Goal: Task Accomplishment & Management: Use online tool/utility

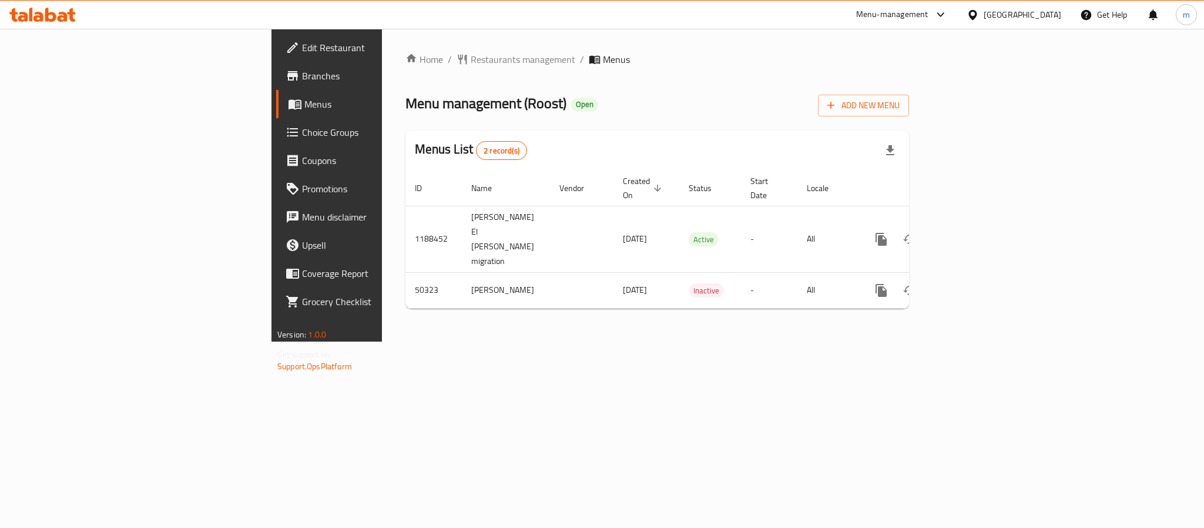
click at [302, 126] on span "Choice Groups" at bounding box center [382, 132] width 161 height 14
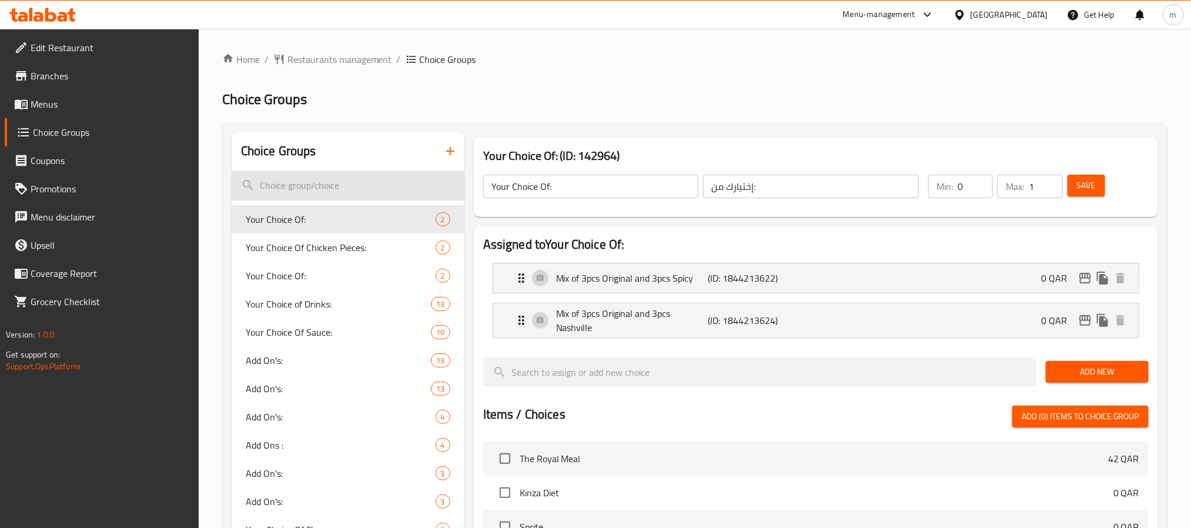
click at [288, 180] on input "search" at bounding box center [348, 185] width 233 height 30
paste input "Your choice of sauce:"
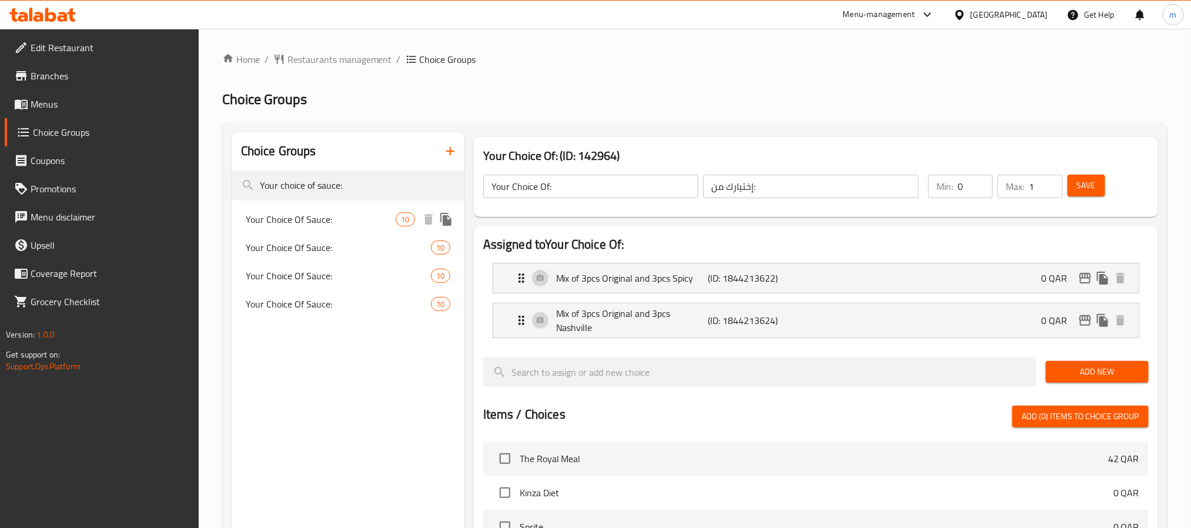
type input "Your choice of sauce:"
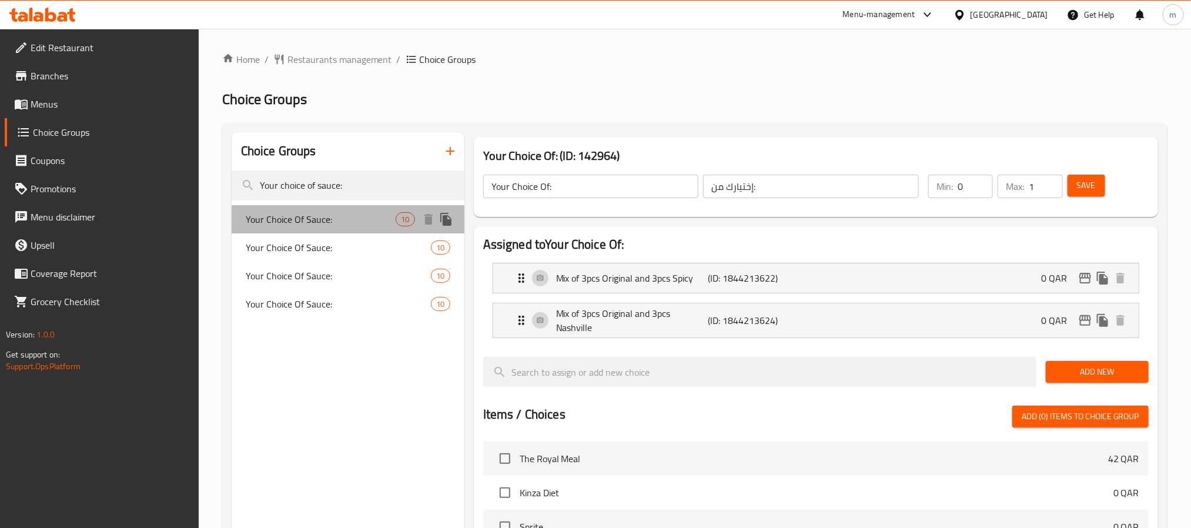
click at [286, 223] on span "Your Choice Of Sauce:" at bounding box center [321, 219] width 150 height 14
type input "Your Choice Of Sauce:"
type input "اختيارك من الصوص:"
type input "2"
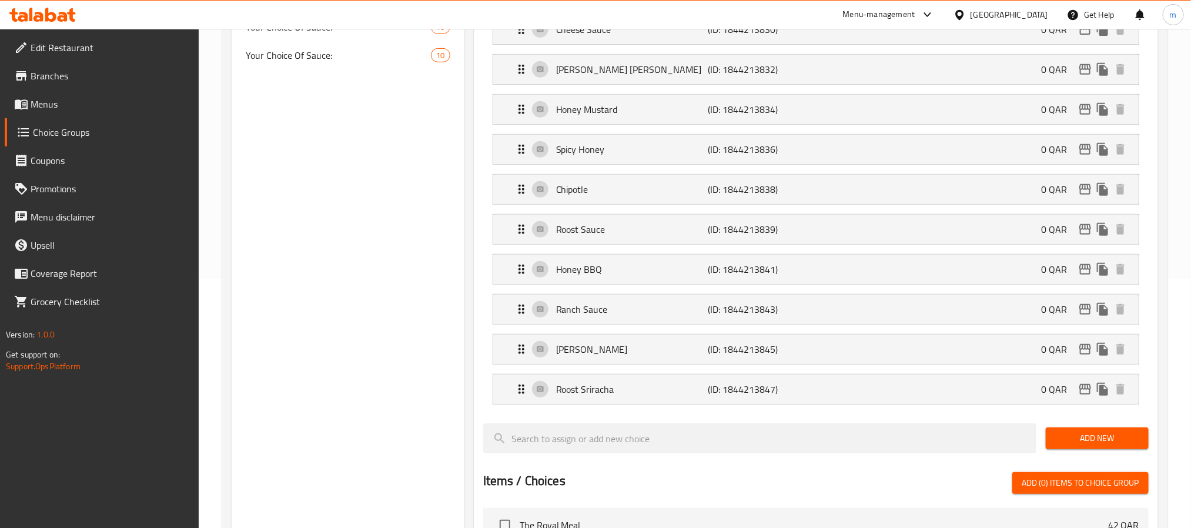
scroll to position [88, 0]
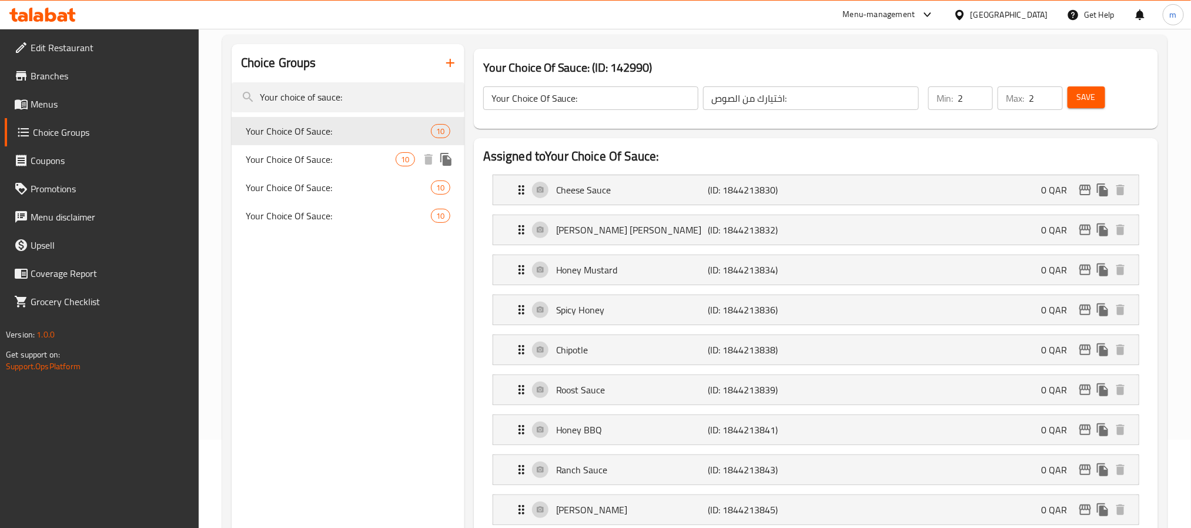
click at [298, 164] on span "Your Choice Of Sauce:" at bounding box center [321, 159] width 150 height 14
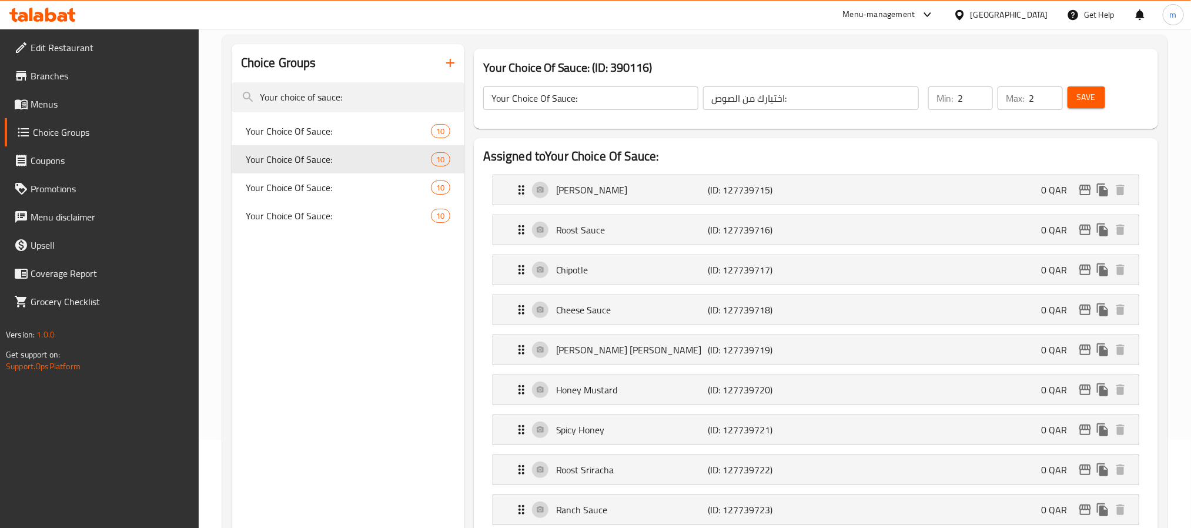
type input "1"
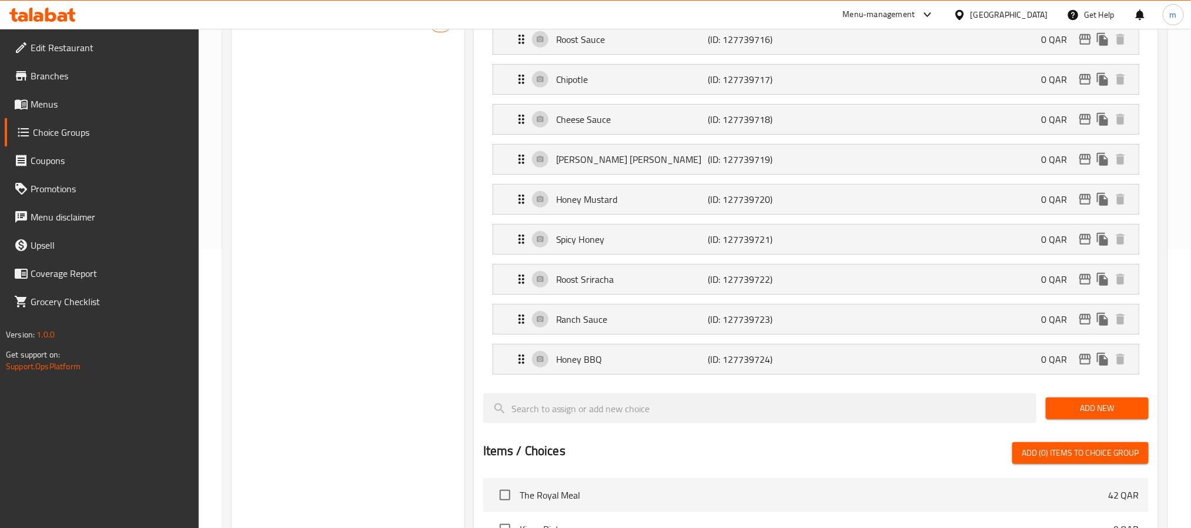
scroll to position [0, 0]
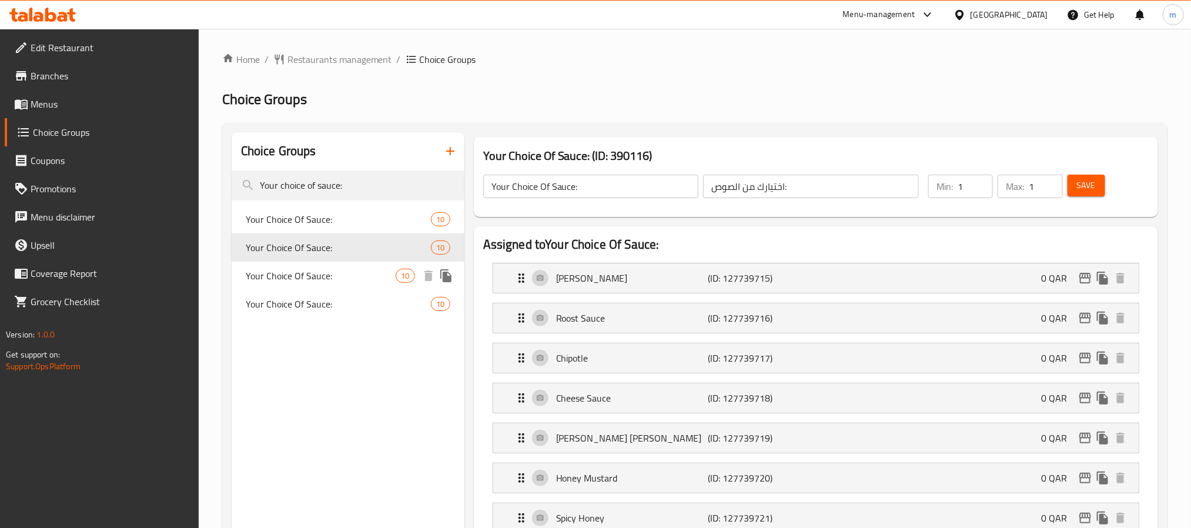
click at [313, 262] on div "Your Choice Of Sauce: 10" at bounding box center [348, 276] width 233 height 28
type input "6"
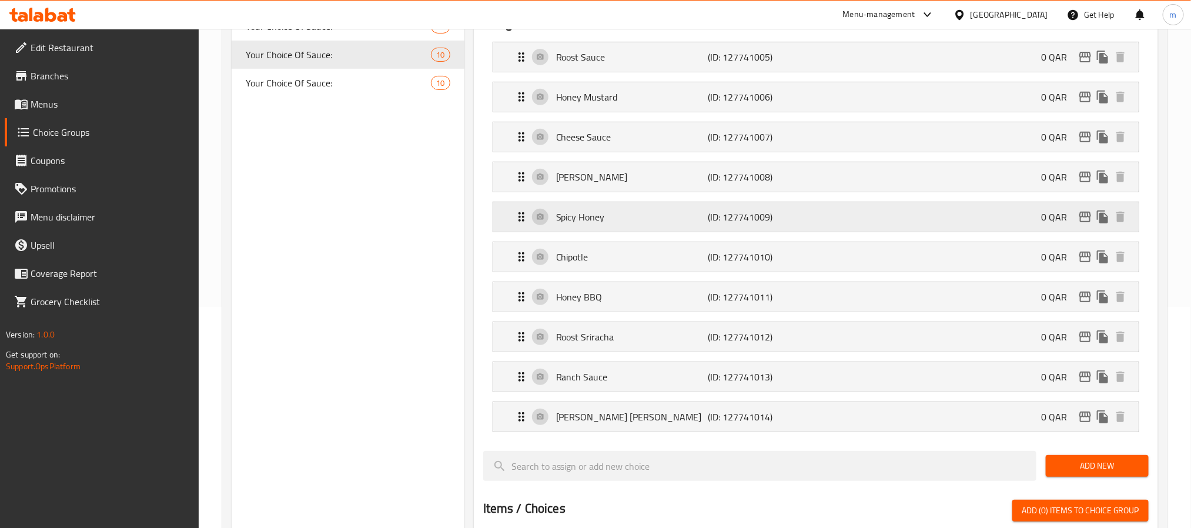
scroll to position [264, 0]
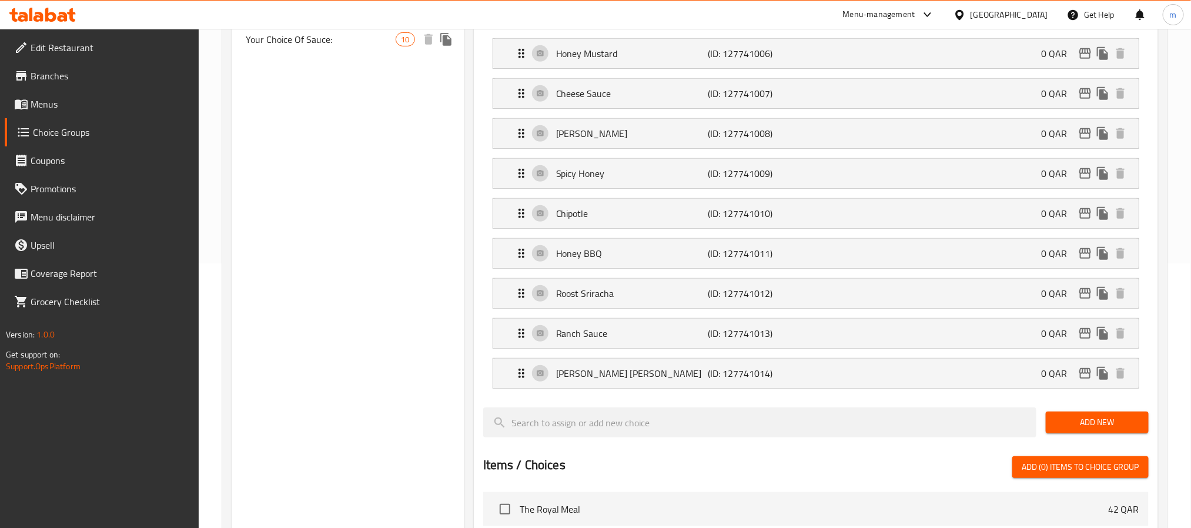
click at [374, 46] on span "Your Choice Of Sauce:" at bounding box center [321, 39] width 150 height 14
type input "إختيارك من الصوص:"
type input "1"
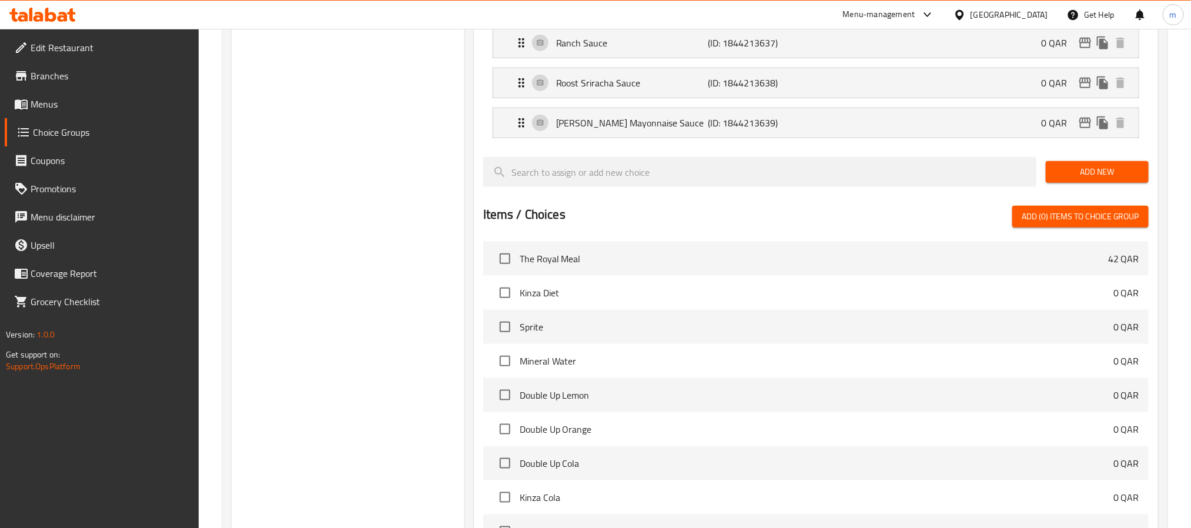
scroll to position [0, 0]
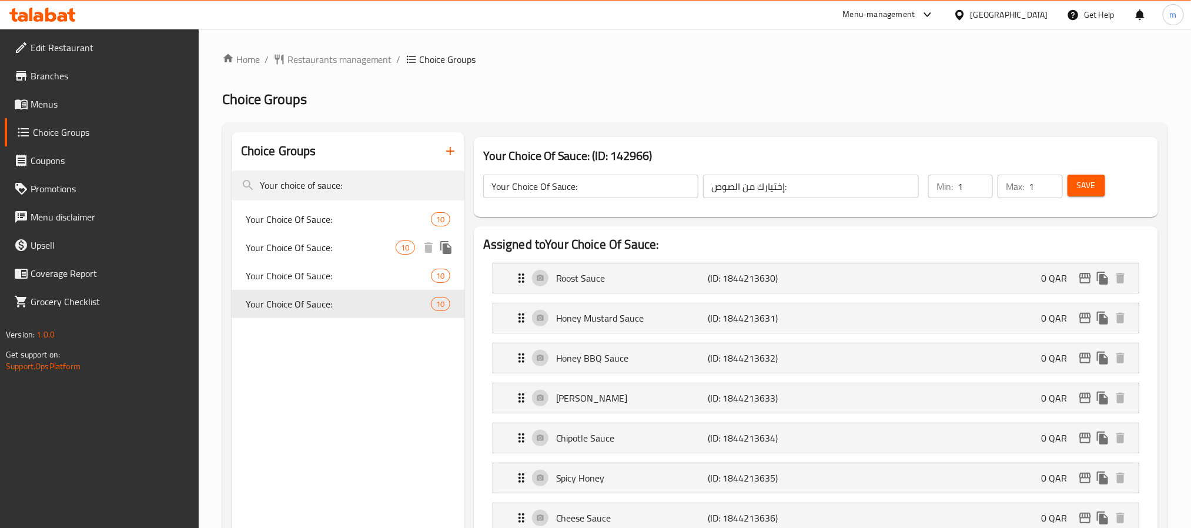
click at [304, 235] on div "Your Choice Of Sauce: 10" at bounding box center [348, 247] width 233 height 28
type input "اختيارك من الصوص:"
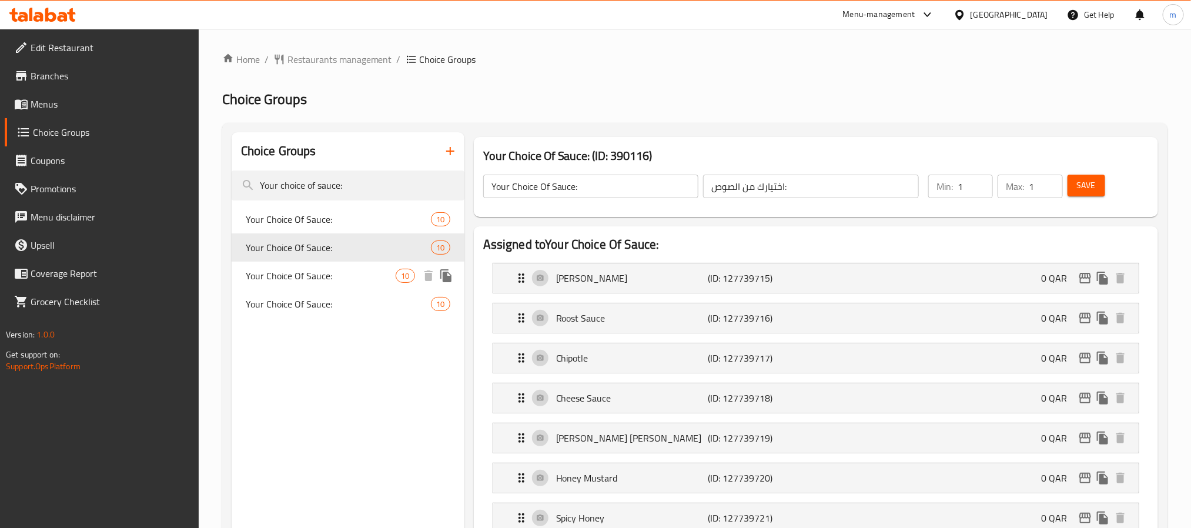
drag, startPoint x: 330, startPoint y: 274, endPoint x: 332, endPoint y: 292, distance: 17.8
click at [330, 272] on span "Your Choice Of Sauce:" at bounding box center [321, 276] width 150 height 14
type input "6"
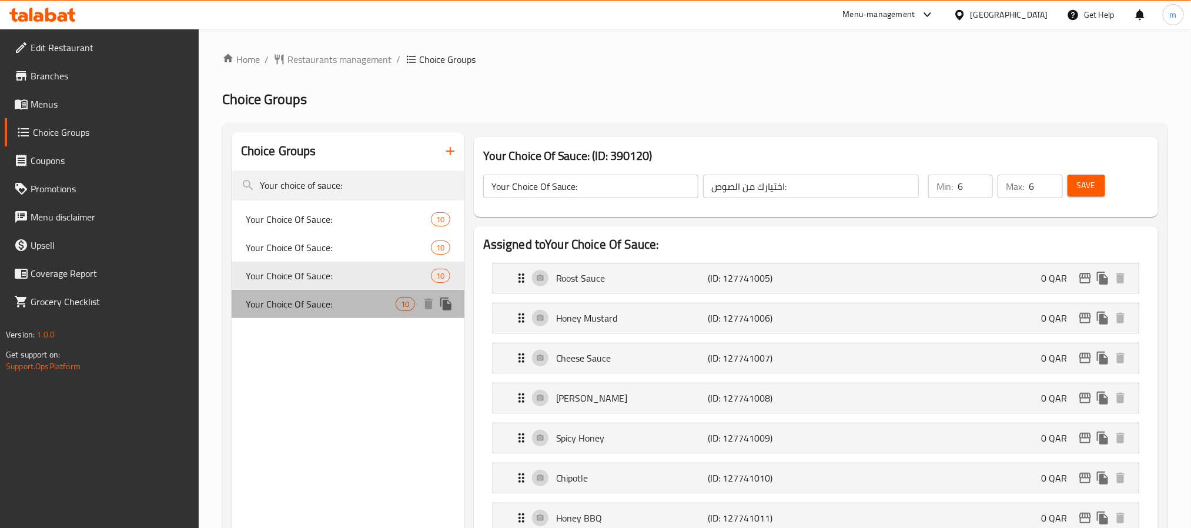
click at [332, 295] on div "Your Choice Of Sauce: 10" at bounding box center [348, 304] width 233 height 28
type input "إختيارك من الصوص:"
type input "1"
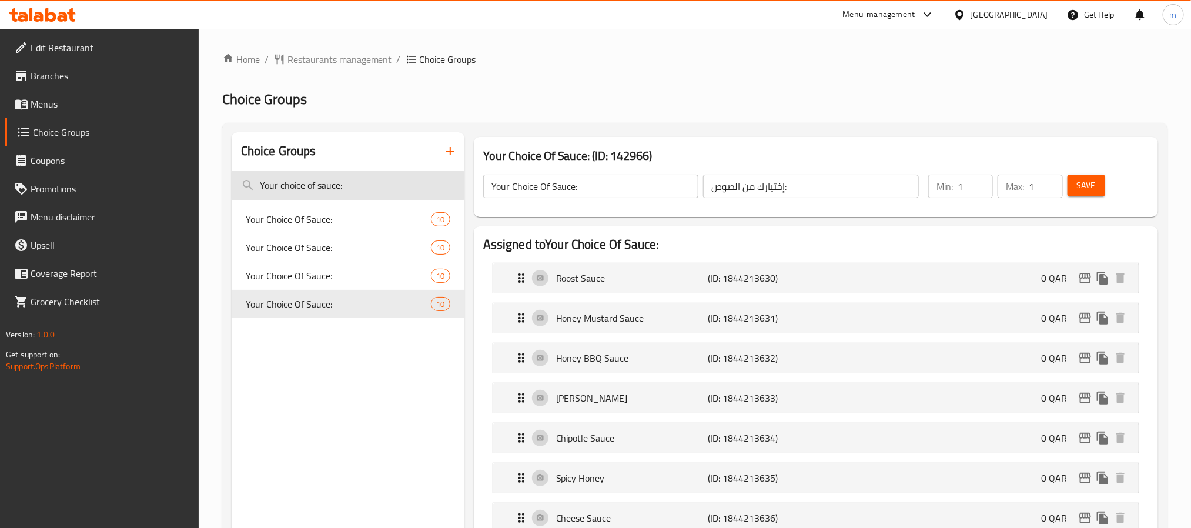
click at [371, 191] on input "Your choice of sauce:" at bounding box center [348, 185] width 233 height 30
click at [282, 187] on input "Your choice of sauce:" at bounding box center [348, 185] width 233 height 30
paste input "ide dishes"
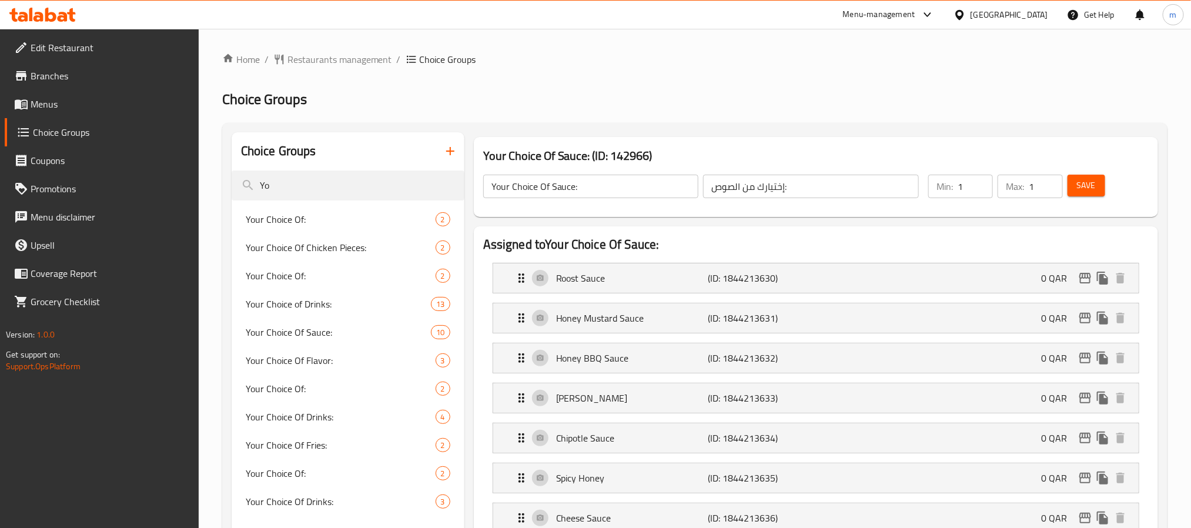
type input "Y"
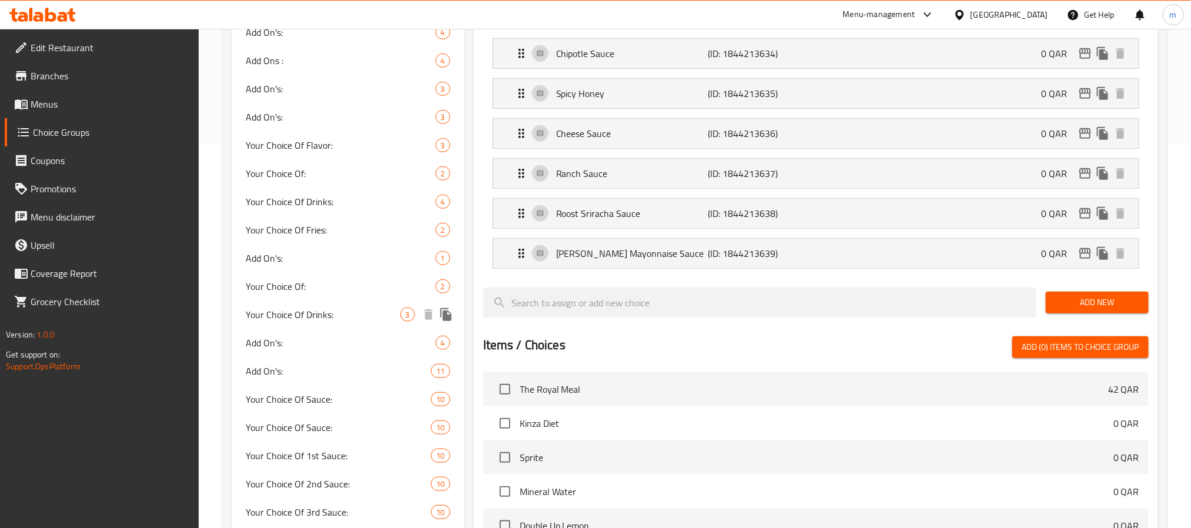
scroll to position [16, 0]
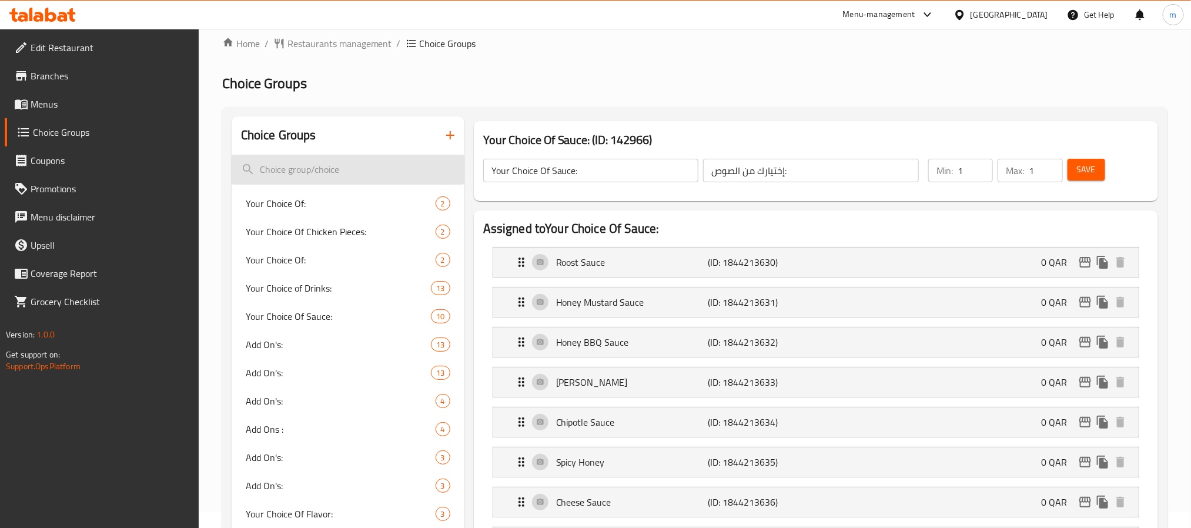
click at [351, 175] on input "search" at bounding box center [348, 170] width 233 height 30
paste input "Your choice of additional sauce:"
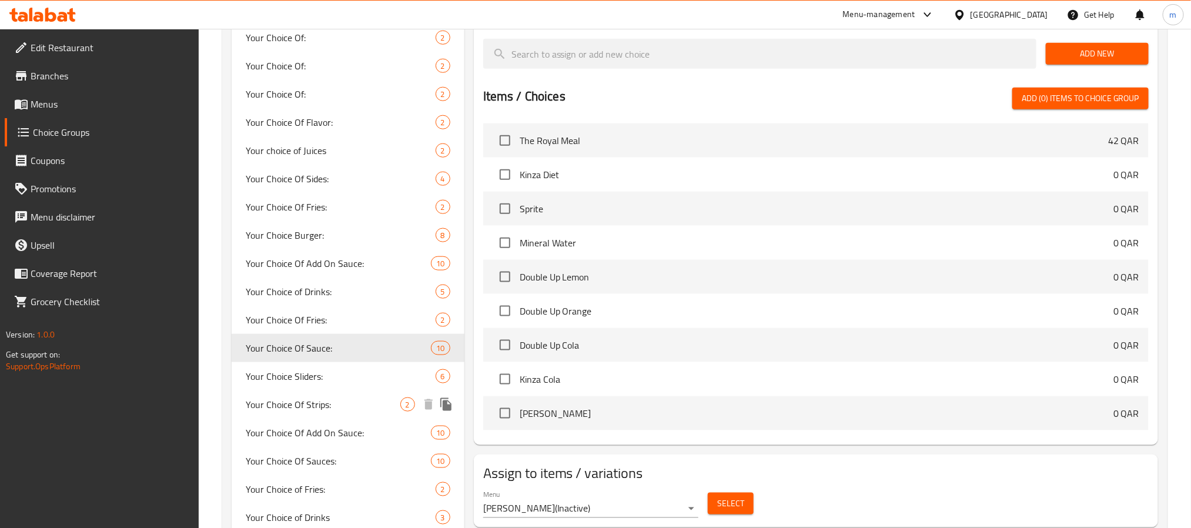
scroll to position [701, 0]
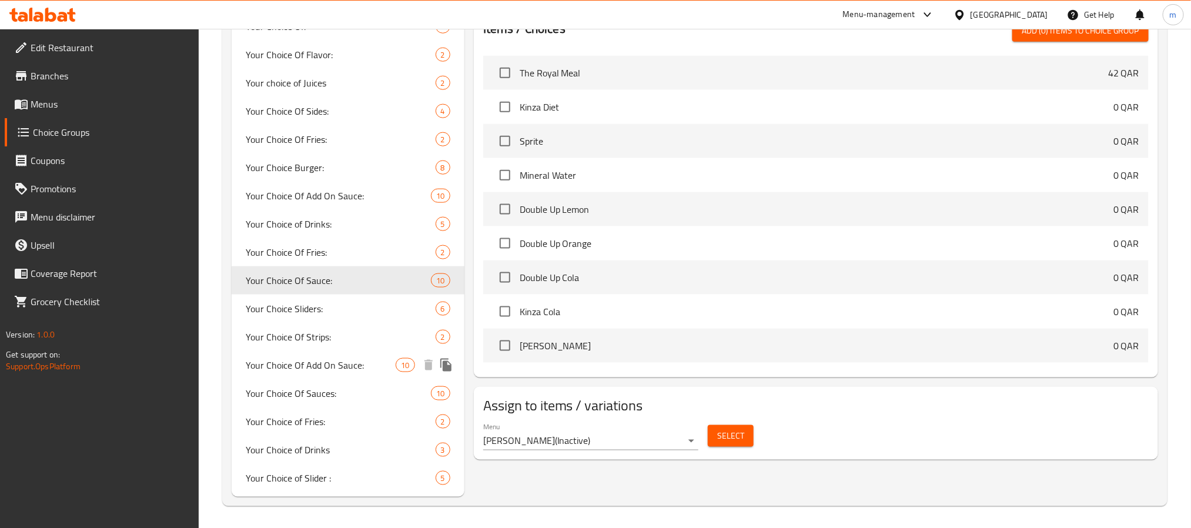
type input "Your ch"
click at [293, 359] on span "Your Choice Of Add On Sauce:" at bounding box center [321, 365] width 150 height 14
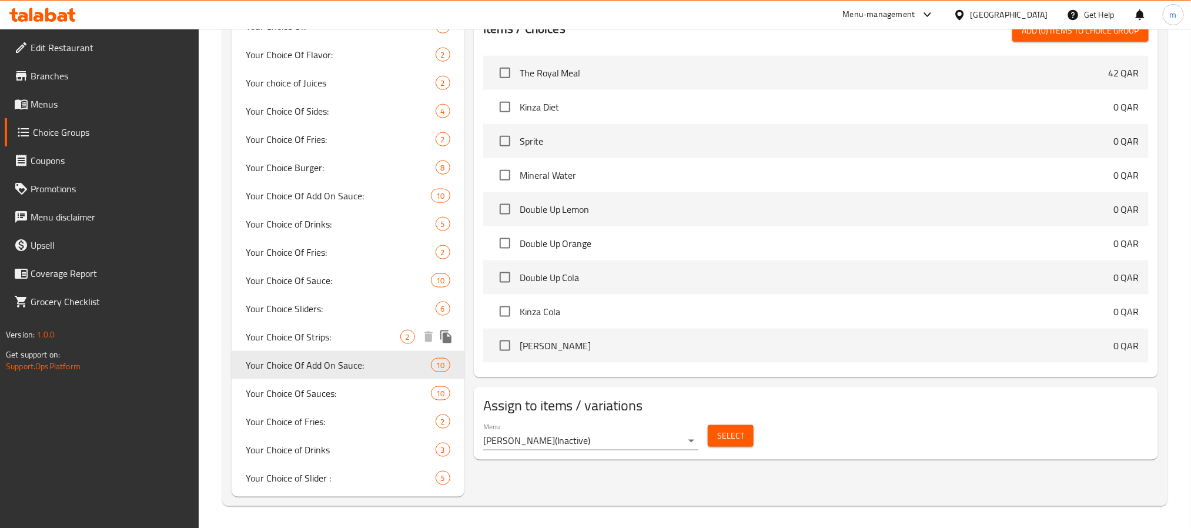
type input "Your Choice Of Add On Sauce:"
type input "إختيارك من الصوص الإضافي:"
type input "0"
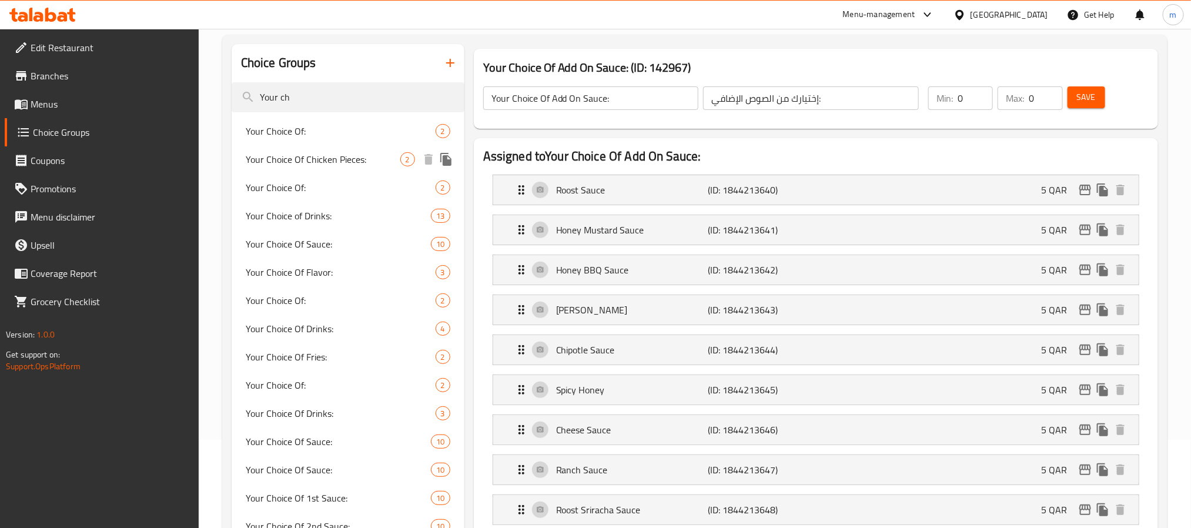
scroll to position [0, 0]
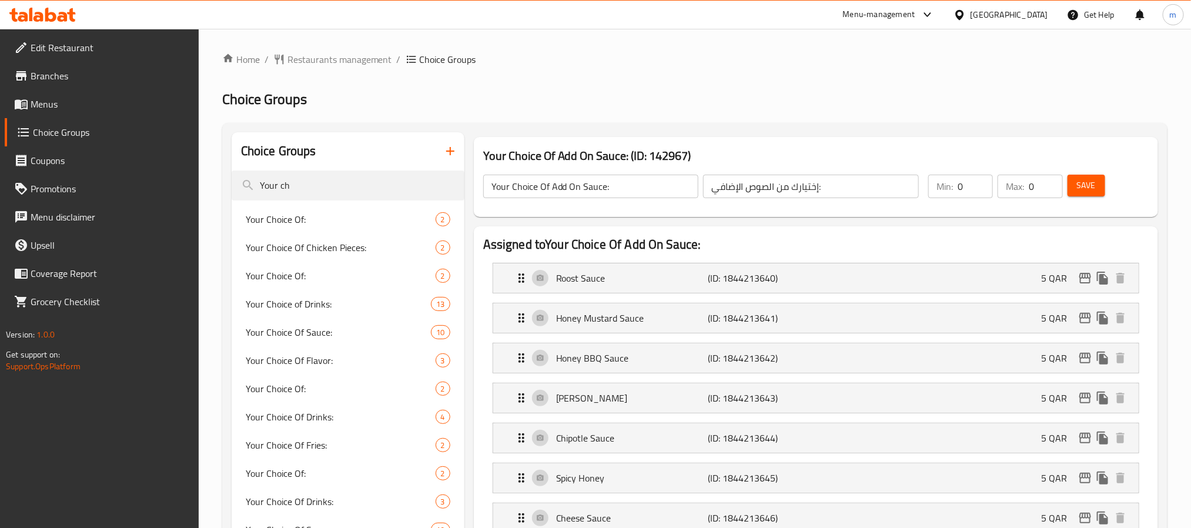
drag, startPoint x: 312, startPoint y: 185, endPoint x: 212, endPoint y: 185, distance: 100.5
click at [339, 187] on input "search" at bounding box center [348, 185] width 233 height 30
click at [290, 182] on input "search" at bounding box center [348, 185] width 233 height 30
paste input "Your choice of side dishes:"
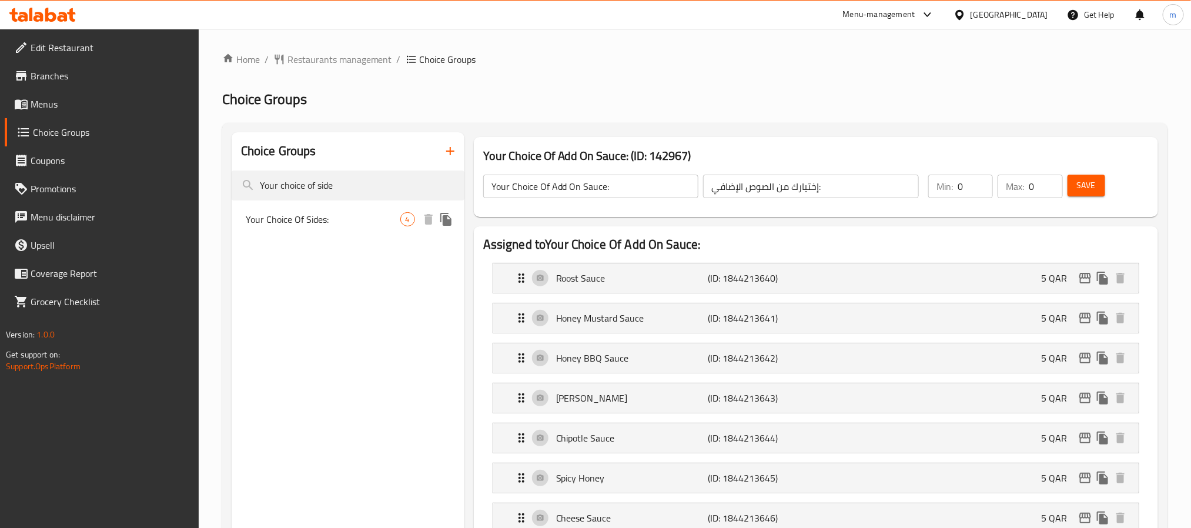
type input "Your choice of side"
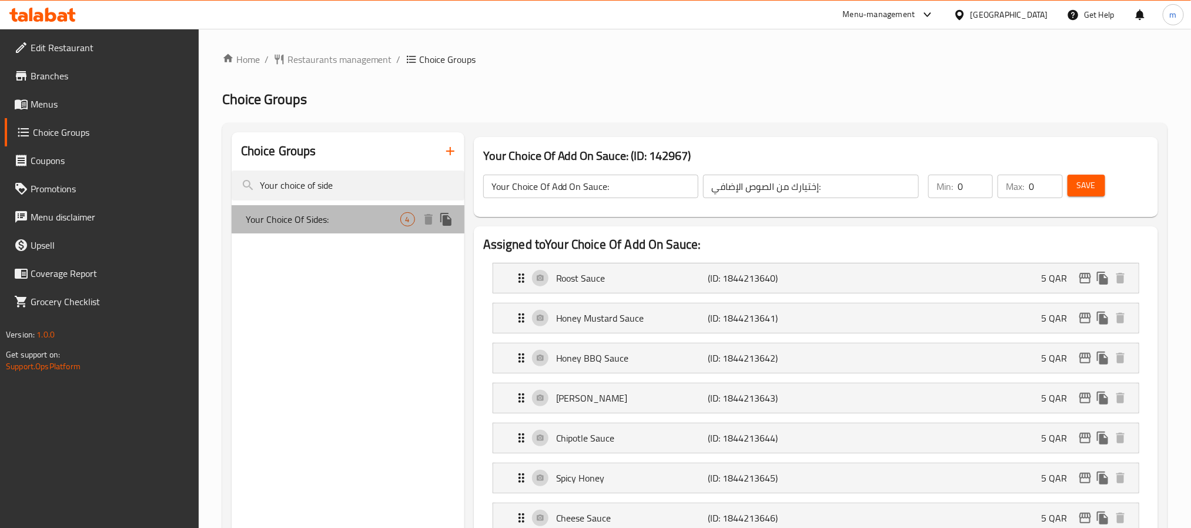
click at [290, 219] on span "Your Choice Of Sides:" at bounding box center [323, 219] width 155 height 14
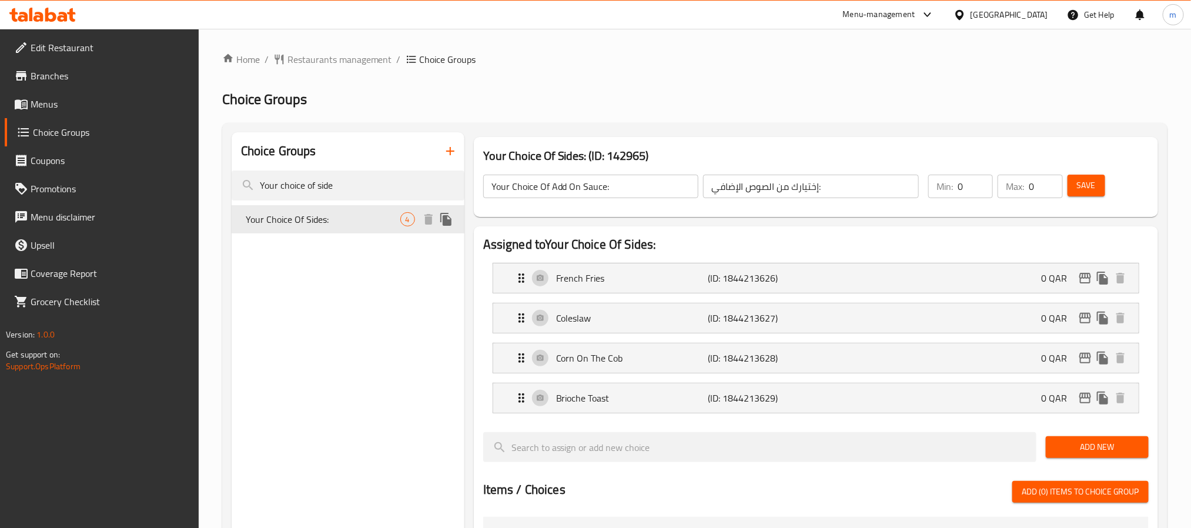
type input "Your Choice Of Sides:"
type input "إختيارك من الأطباق الجانبية:"
type input "2"
click at [360, 182] on input "Your choice of side" at bounding box center [348, 185] width 233 height 30
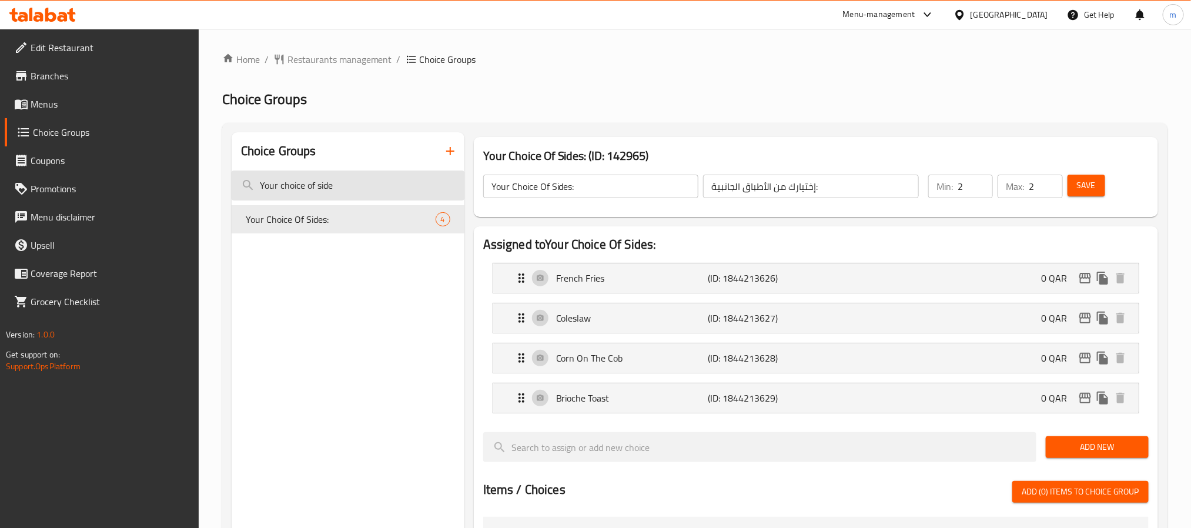
click at [360, 182] on input "Your choice of side" at bounding box center [348, 185] width 233 height 30
paste input "additional sauce:"
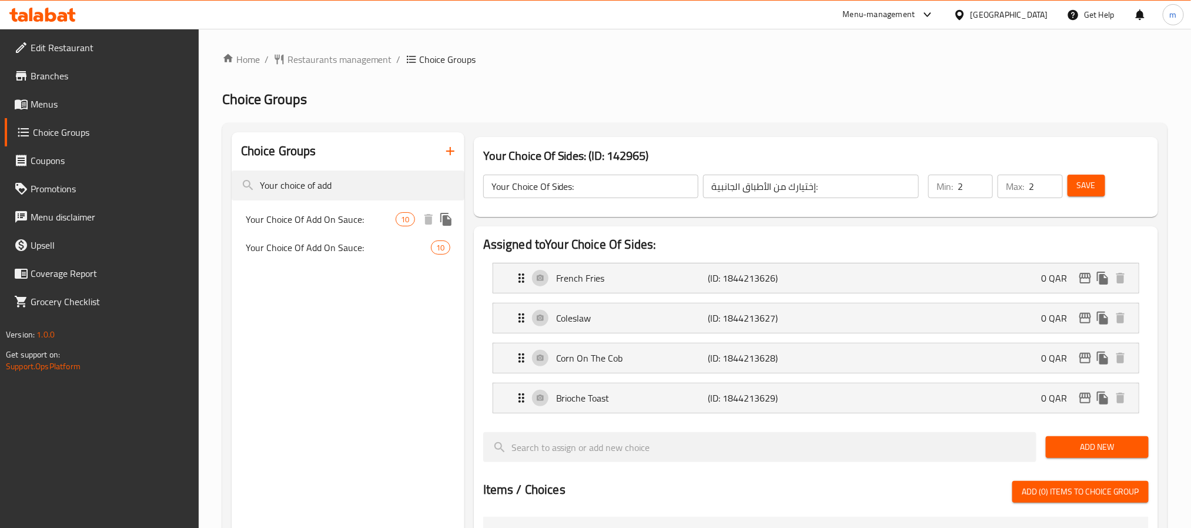
type input "Your choice of add"
click at [353, 226] on span "Your Choice Of Add On Sauce:" at bounding box center [321, 219] width 150 height 14
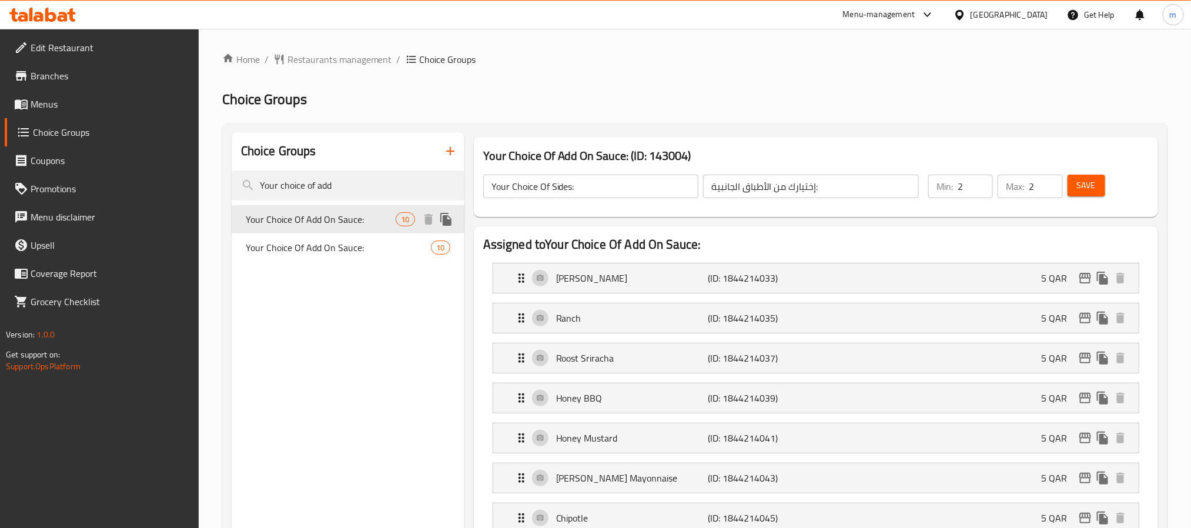
type input "Your Choice Of Add On Sauce:"
type input "إختيارك من الصوص الإضافي:"
type input "0"
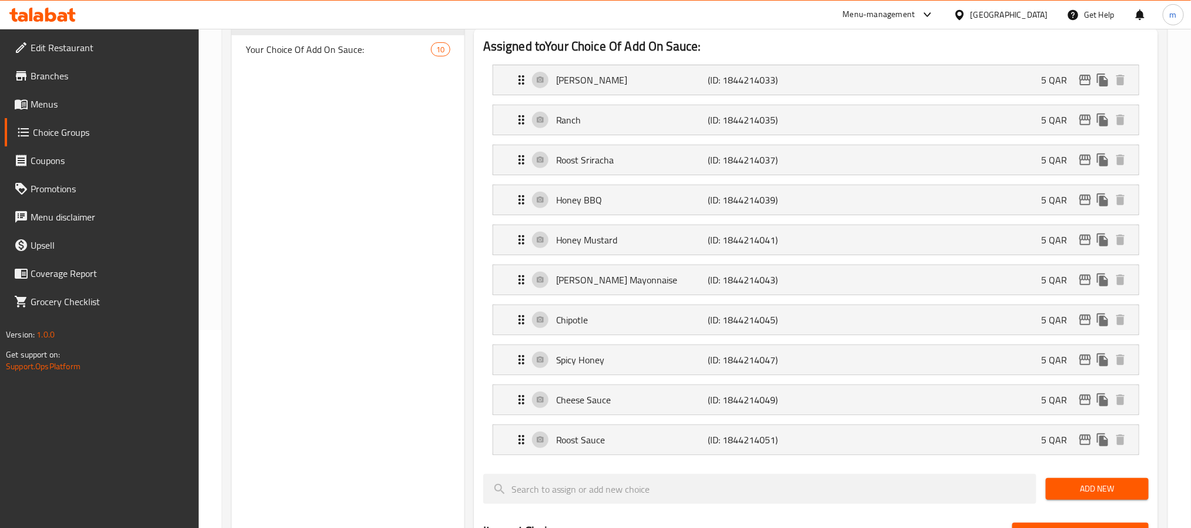
scroll to position [88, 0]
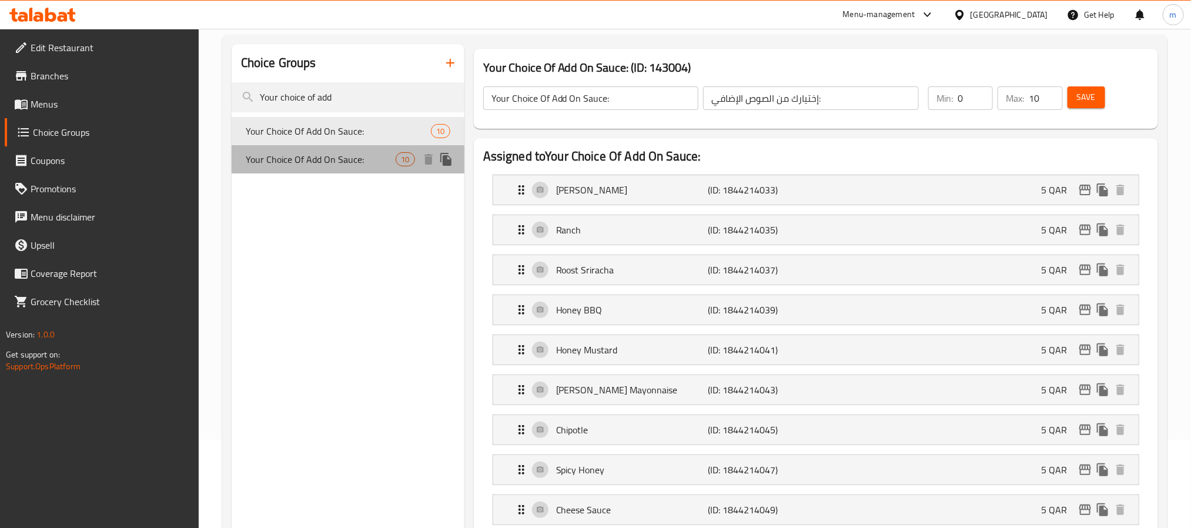
click at [321, 159] on span "Your Choice Of Add On Sauce:" at bounding box center [321, 159] width 150 height 14
type input "0"
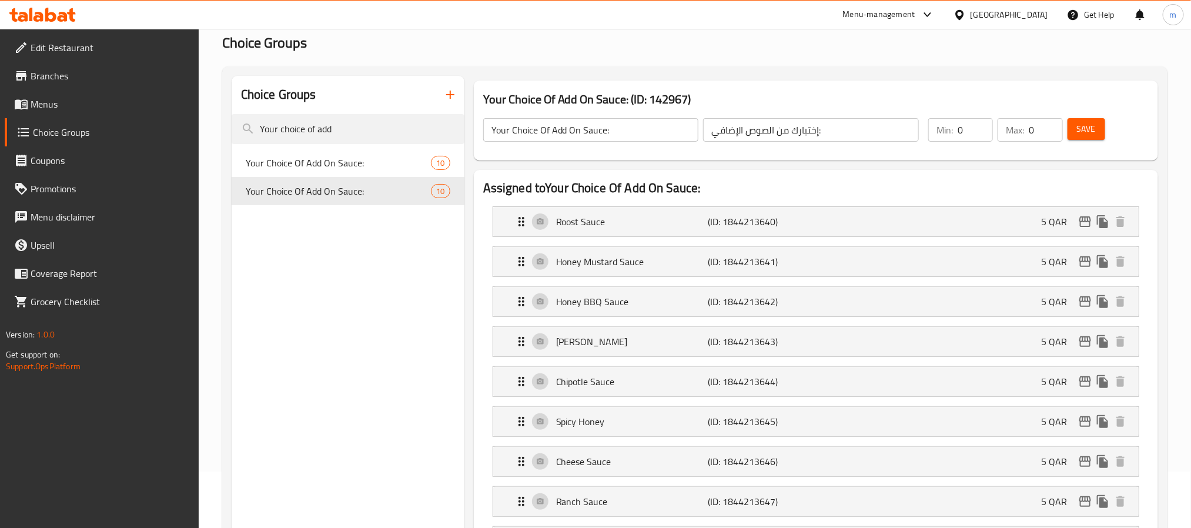
scroll to position [0, 0]
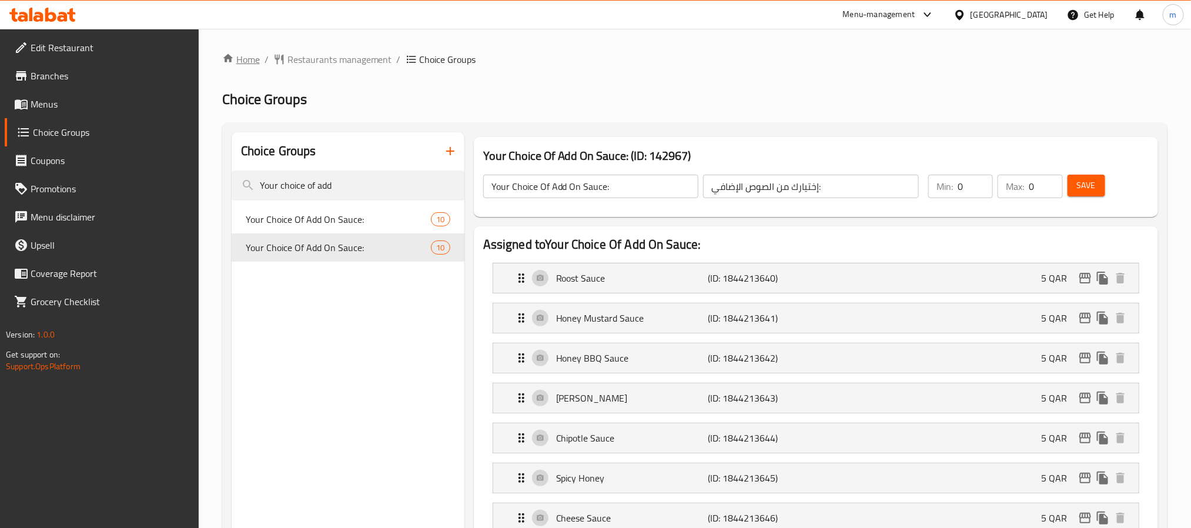
drag, startPoint x: 260, startPoint y: 61, endPoint x: 251, endPoint y: 61, distance: 8.8
click at [260, 61] on ol "Home / Restaurants management / Choice Groups" at bounding box center [694, 59] width 945 height 14
click at [250, 62] on link "Home" at bounding box center [241, 59] width 38 height 14
